Goal: Find specific page/section: Find specific page/section

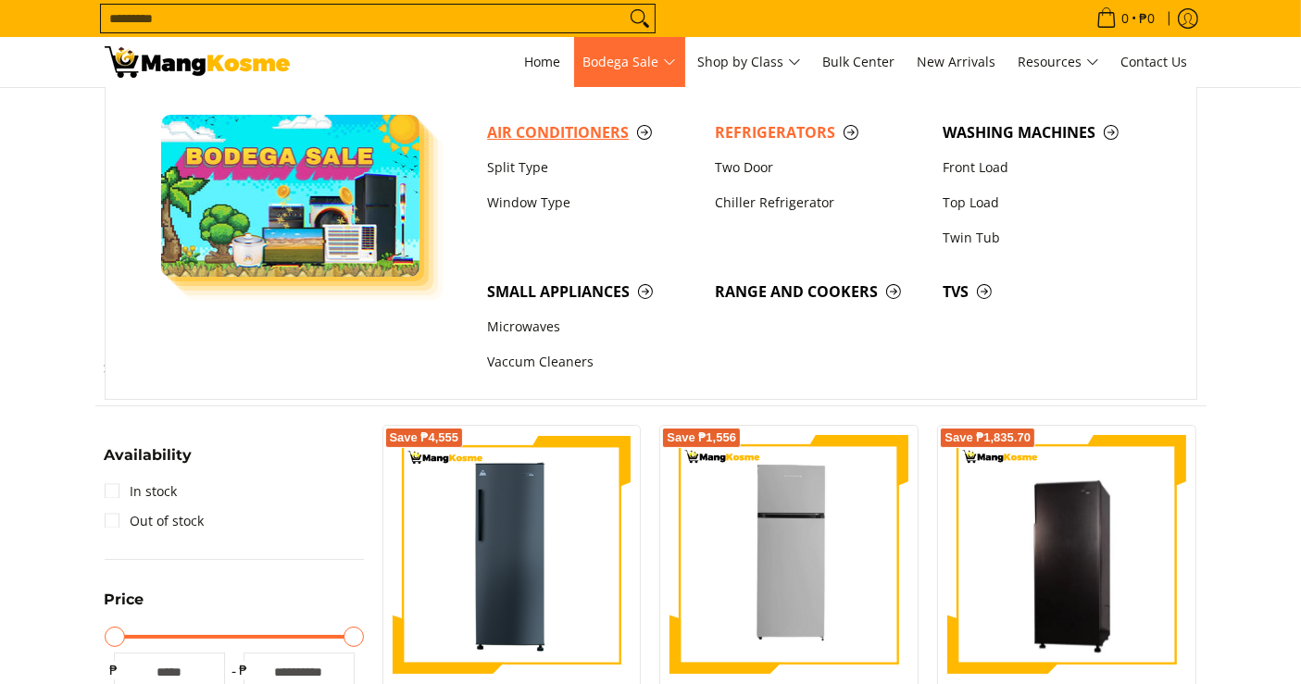
click at [528, 128] on span "Air Conditioners" at bounding box center [591, 132] width 209 height 23
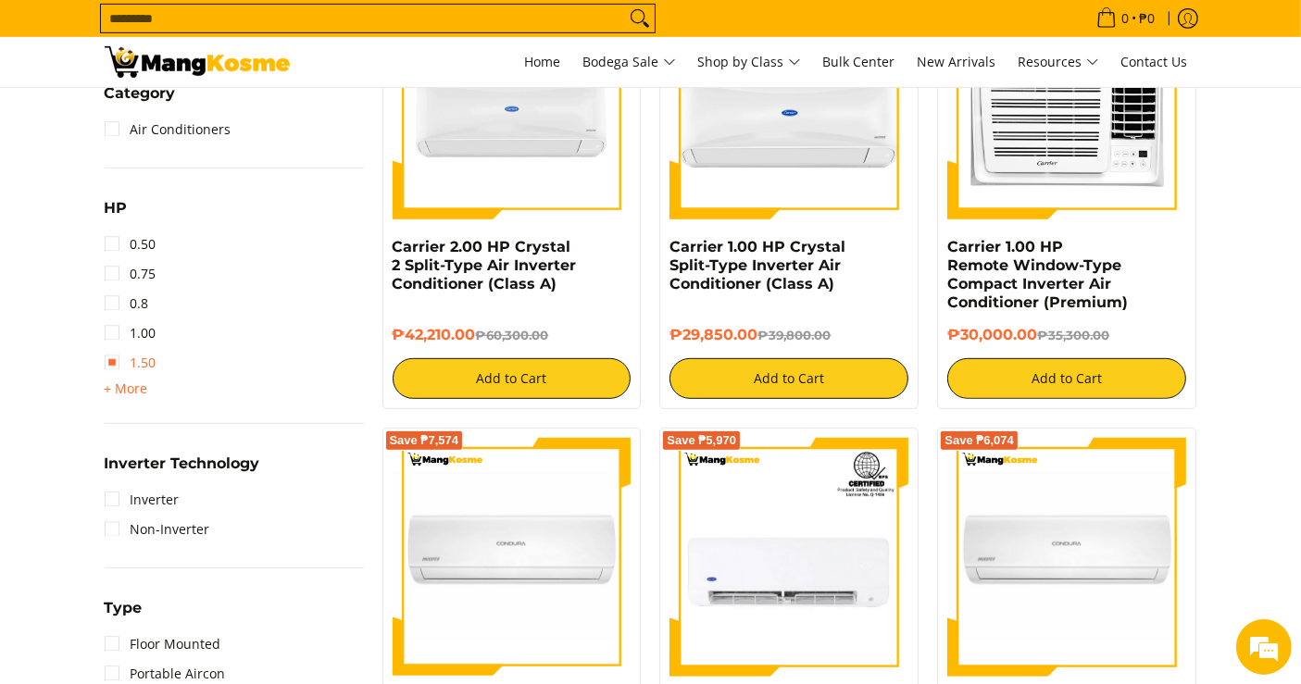
scroll to position [926, 0]
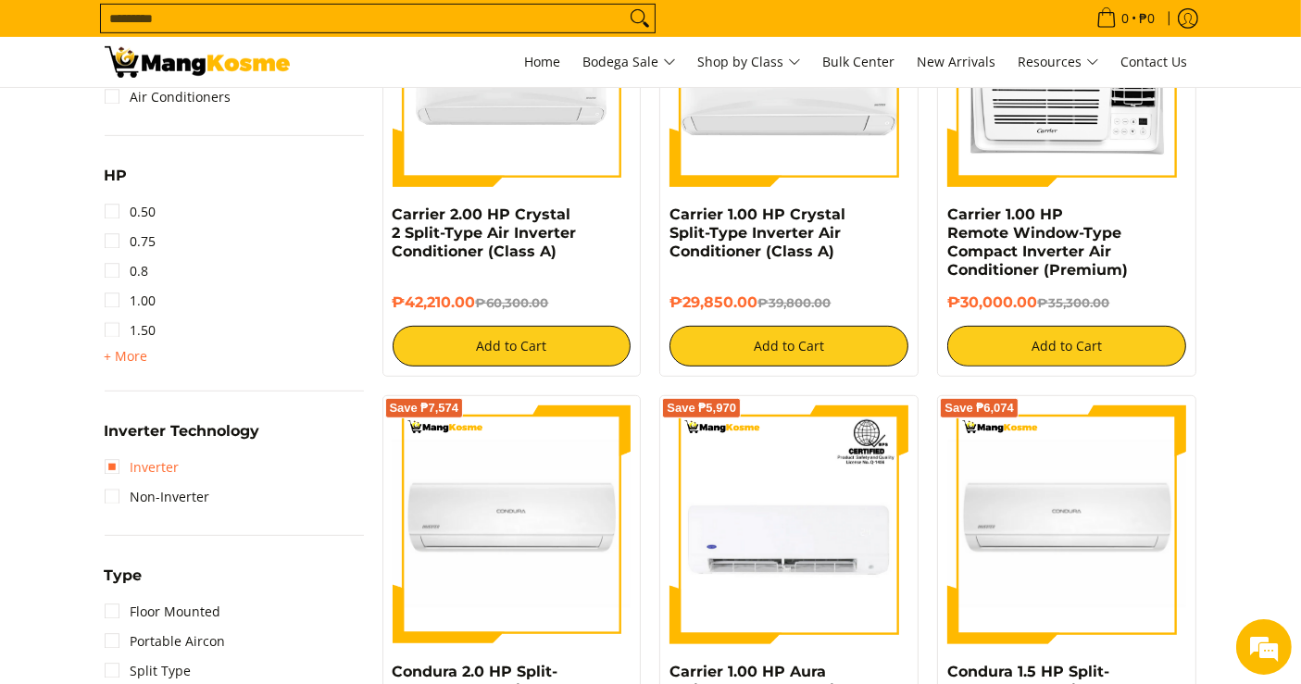
click at [137, 461] on link "Inverter" at bounding box center [142, 468] width 75 height 30
